Goal: Navigation & Orientation: Find specific page/section

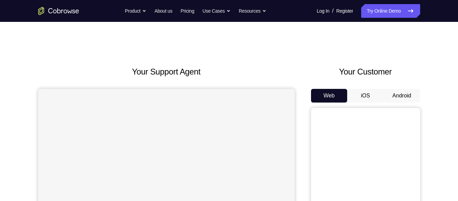
click at [397, 94] on button "Android" at bounding box center [402, 96] width 36 height 14
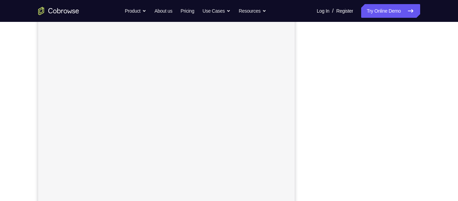
scroll to position [106, 0]
